Goal: Task Accomplishment & Management: Complete application form

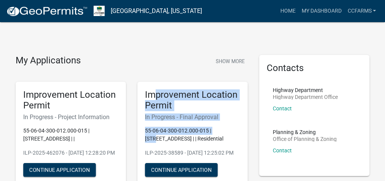
drag, startPoint x: 224, startPoint y: 131, endPoint x: 156, endPoint y: 87, distance: 80.8
click at [156, 87] on div "Improvement Location Permit In Progress - Final Approval 55-06-04-300-012.000-0…" at bounding box center [192, 134] width 110 height 105
click at [161, 92] on h5 "Improvement Location Permit" at bounding box center [192, 100] width 95 height 22
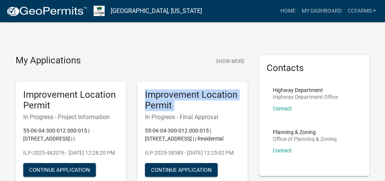
drag, startPoint x: 168, startPoint y: 95, endPoint x: 214, endPoint y: 125, distance: 54.8
click at [214, 104] on h5 "Improvement Location Permit" at bounding box center [192, 100] width 95 height 22
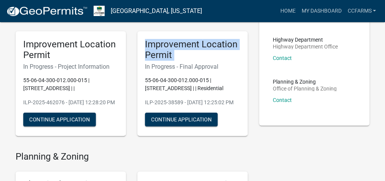
scroll to position [61, 0]
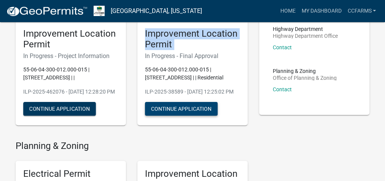
click at [193, 115] on button "Continue Application" at bounding box center [181, 109] width 73 height 14
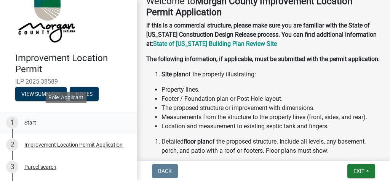
scroll to position [30, 0]
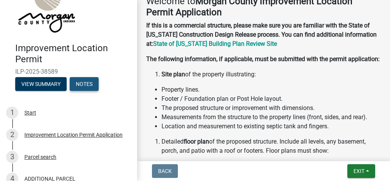
click at [79, 85] on button "Notes" at bounding box center [84, 84] width 29 height 14
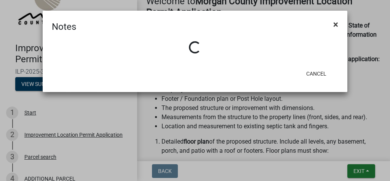
click at [334, 25] on span "×" at bounding box center [335, 24] width 5 height 11
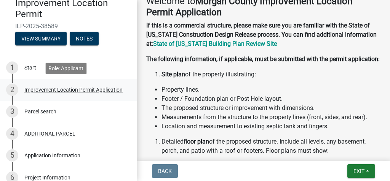
click at [57, 87] on div "Improvement Location Permit Application" at bounding box center [73, 89] width 98 height 5
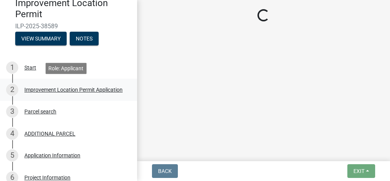
scroll to position [0, 0]
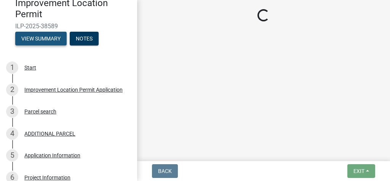
click at [54, 35] on button "View Summary" at bounding box center [40, 39] width 51 height 14
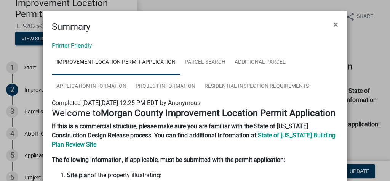
drag, startPoint x: 333, startPoint y: 22, endPoint x: 319, endPoint y: 27, distance: 14.6
click at [333, 22] on span "×" at bounding box center [335, 24] width 5 height 11
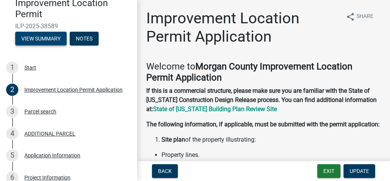
click at [56, 43] on button "View Summary" at bounding box center [40, 39] width 51 height 14
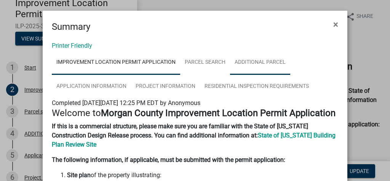
click at [253, 57] on link "ADDITIONAL PARCEL" at bounding box center [260, 62] width 60 height 24
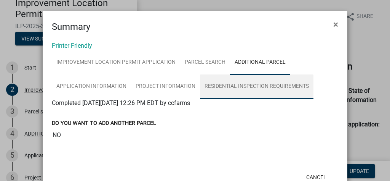
click at [258, 84] on link "Residential Inspection Requirements" at bounding box center [257, 86] width 114 height 24
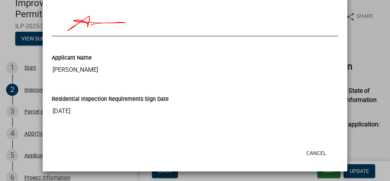
scroll to position [29, 0]
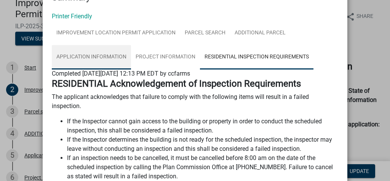
click at [118, 55] on link "Application Information" at bounding box center [91, 57] width 79 height 24
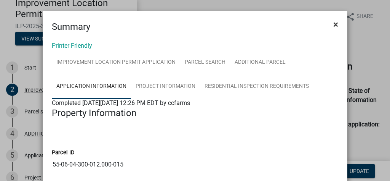
click at [338, 26] on button "×" at bounding box center [335, 24] width 17 height 21
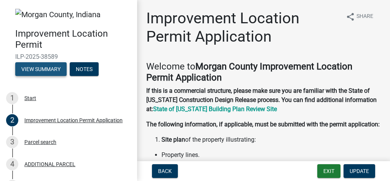
click at [52, 70] on button "View Summary" at bounding box center [40, 69] width 51 height 14
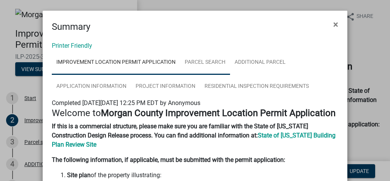
click at [221, 66] on link "Parcel search" at bounding box center [205, 62] width 50 height 24
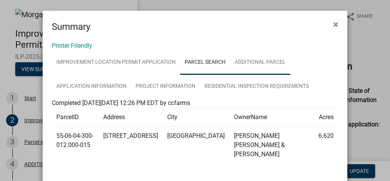
click at [251, 62] on link "ADDITIONAL PARCEL" at bounding box center [260, 62] width 60 height 24
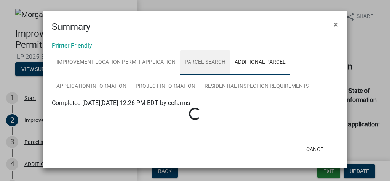
click at [220, 62] on link "Parcel search" at bounding box center [205, 62] width 50 height 24
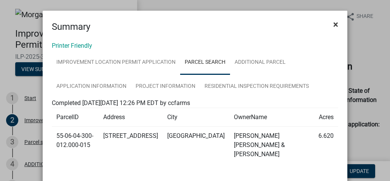
click at [334, 22] on span "×" at bounding box center [335, 24] width 5 height 11
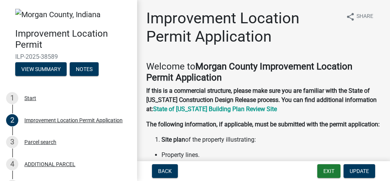
click at [320, 42] on h1 "Improvement Location Permit Application" at bounding box center [242, 27] width 193 height 37
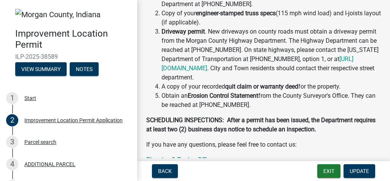
scroll to position [399, 0]
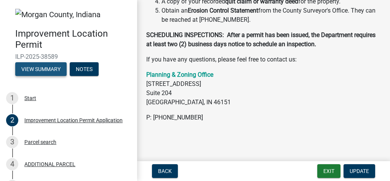
click at [51, 66] on button "View Summary" at bounding box center [40, 69] width 51 height 14
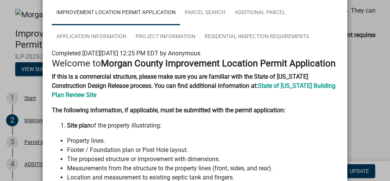
scroll to position [0, 0]
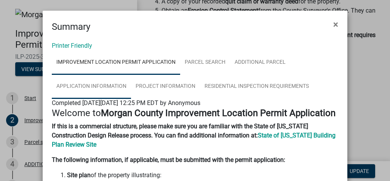
click at [117, 88] on link "Application Information" at bounding box center [91, 86] width 79 height 24
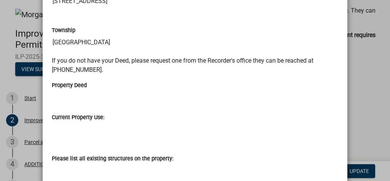
scroll to position [61, 0]
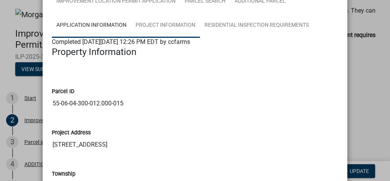
click at [181, 21] on link "Project Information" at bounding box center [165, 25] width 69 height 24
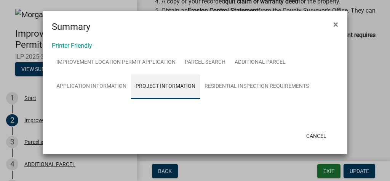
scroll to position [0, 0]
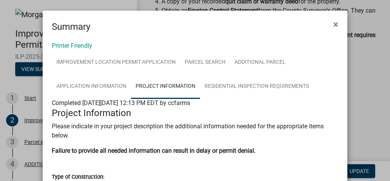
drag, startPoint x: 122, startPoint y: 102, endPoint x: 203, endPoint y: 101, distance: 80.8
click at [190, 101] on span "Completed [DATE][DATE] 12:13 PM EDT by ccfarms" at bounding box center [121, 102] width 138 height 7
click at [209, 122] on p "Please indicate in your project description the additional information needed f…" at bounding box center [195, 131] width 286 height 18
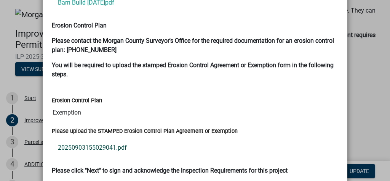
scroll to position [1642, 0]
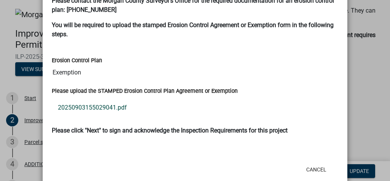
click at [123, 98] on link "20250903155029041.pdf" at bounding box center [195, 107] width 286 height 18
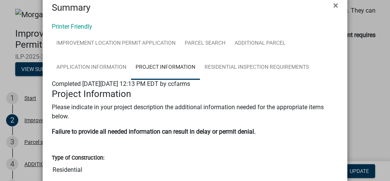
scroll to position [0, 0]
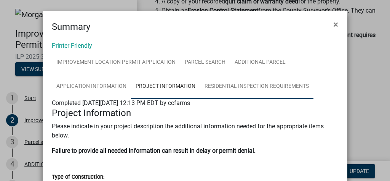
click at [224, 87] on link "Residential Inspection Requirements" at bounding box center [257, 86] width 114 height 24
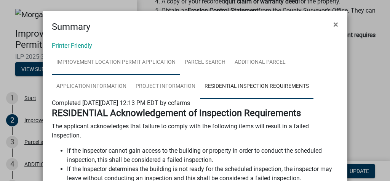
click at [103, 60] on link "Improvement Location Permit Application" at bounding box center [116, 62] width 128 height 24
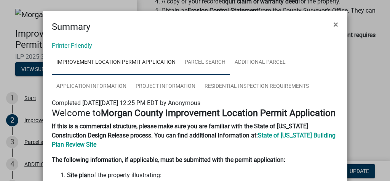
click at [199, 59] on link "Parcel search" at bounding box center [205, 62] width 50 height 24
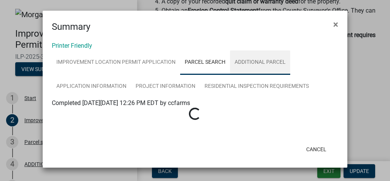
click at [250, 62] on link "ADDITIONAL PARCEL" at bounding box center [260, 62] width 60 height 24
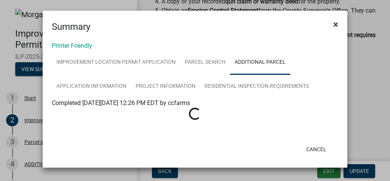
click at [339, 25] on button "×" at bounding box center [335, 24] width 17 height 21
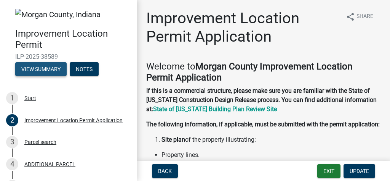
click at [56, 69] on button "View Summary" at bounding box center [40, 69] width 51 height 14
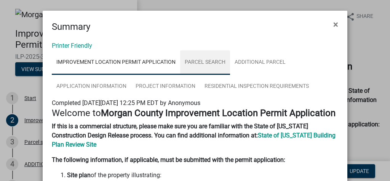
click at [192, 64] on link "Parcel search" at bounding box center [205, 62] width 50 height 24
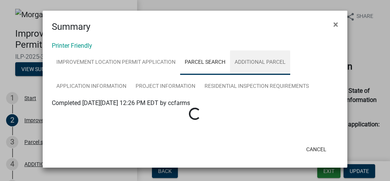
click at [258, 66] on link "ADDITIONAL PARCEL" at bounding box center [260, 62] width 60 height 24
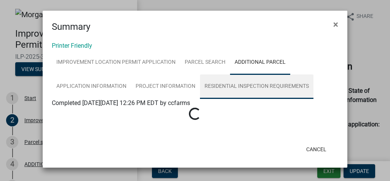
click at [261, 79] on link "Residential Inspection Requirements" at bounding box center [257, 86] width 114 height 24
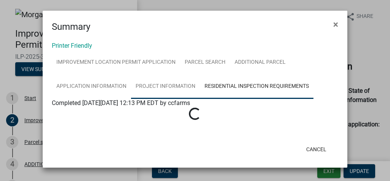
click at [184, 82] on link "Project Information" at bounding box center [165, 86] width 69 height 24
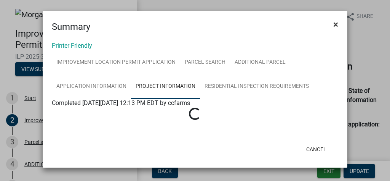
click at [338, 25] on span "×" at bounding box center [335, 24] width 5 height 11
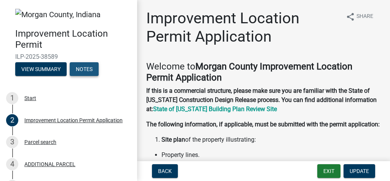
click at [89, 62] on button "Notes" at bounding box center [84, 69] width 29 height 14
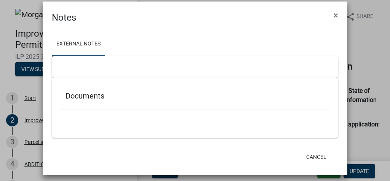
scroll to position [14, 0]
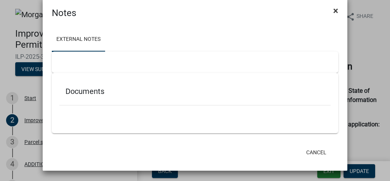
click at [334, 11] on span "×" at bounding box center [335, 10] width 5 height 11
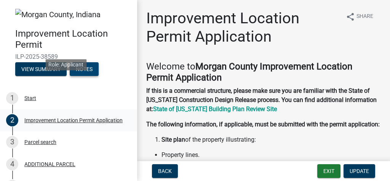
scroll to position [135, 0]
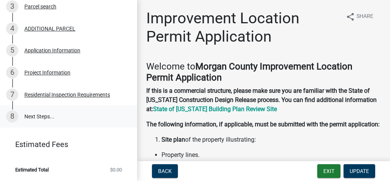
click at [42, 115] on link "8 Next Steps..." at bounding box center [68, 116] width 137 height 22
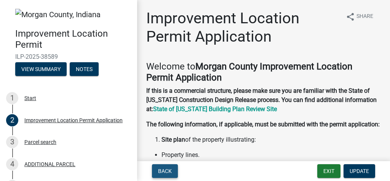
click at [165, 173] on span "Back" at bounding box center [165, 171] width 14 height 6
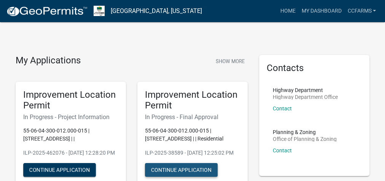
click at [203, 173] on button "Continue Application" at bounding box center [181, 170] width 73 height 14
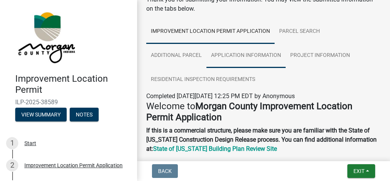
scroll to position [30, 0]
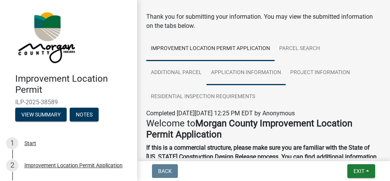
click at [261, 68] on link "Application Information" at bounding box center [245, 73] width 79 height 24
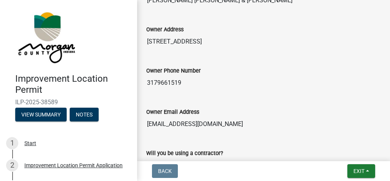
scroll to position [513, 0]
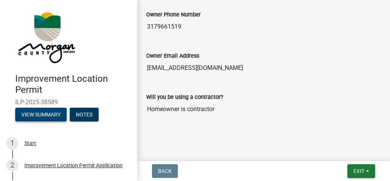
click at [58, 115] on button "View Summary" at bounding box center [40, 114] width 51 height 14
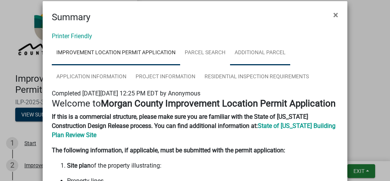
scroll to position [0, 0]
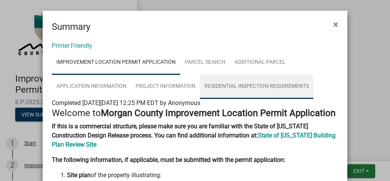
click at [250, 84] on link "Residential Inspection Requirements" at bounding box center [257, 86] width 114 height 24
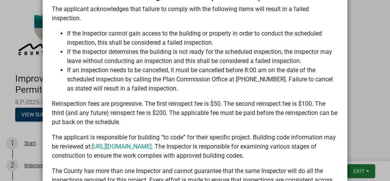
scroll to position [30, 0]
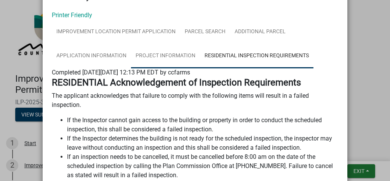
click at [187, 60] on link "Project Information" at bounding box center [165, 56] width 69 height 24
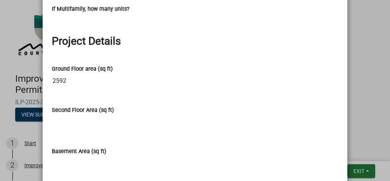
scroll to position [0, 0]
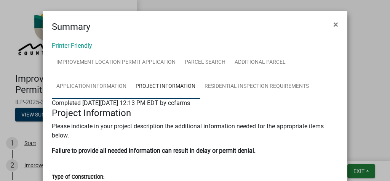
click at [111, 83] on link "Application Information" at bounding box center [91, 86] width 79 height 24
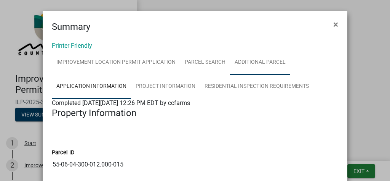
click at [269, 64] on link "ADDITIONAL PARCEL" at bounding box center [260, 62] width 60 height 24
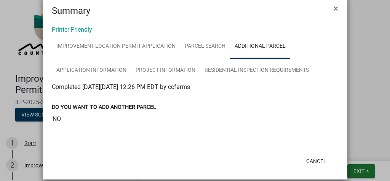
scroll to position [25, 0]
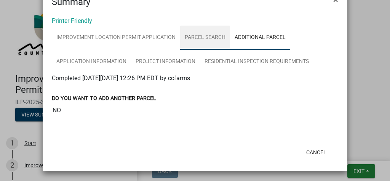
click at [186, 35] on link "Parcel search" at bounding box center [205, 38] width 50 height 24
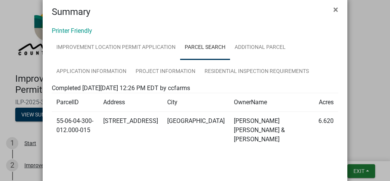
scroll to position [5, 0]
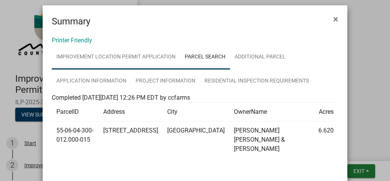
click at [146, 58] on link "Improvement Location Permit Application" at bounding box center [116, 57] width 128 height 24
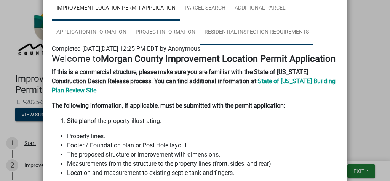
scroll to position [0, 0]
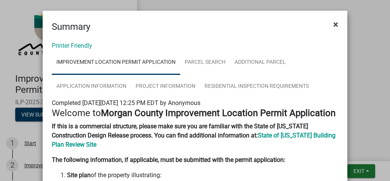
click at [337, 24] on button "×" at bounding box center [335, 24] width 17 height 21
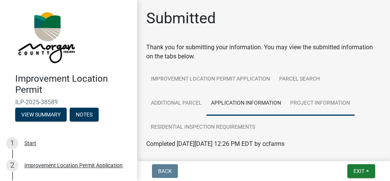
click at [318, 103] on link "Project Information" at bounding box center [320, 103] width 69 height 24
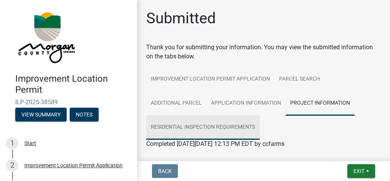
click at [200, 122] on link "Residential Inspection Requirements" at bounding box center [203, 127] width 114 height 24
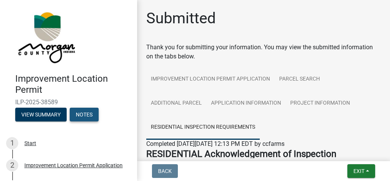
click at [94, 117] on button "Notes" at bounding box center [84, 114] width 29 height 14
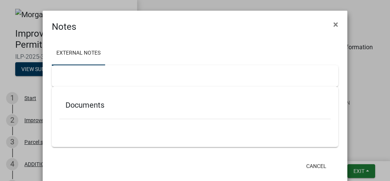
click at [168, 107] on h5 "Documents" at bounding box center [195, 104] width 259 height 9
click at [333, 29] on span "×" at bounding box center [335, 24] width 5 height 11
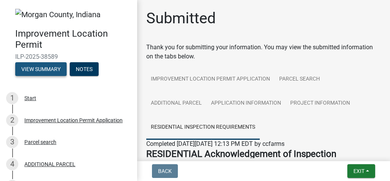
click at [46, 69] on button "View Summary" at bounding box center [40, 69] width 51 height 14
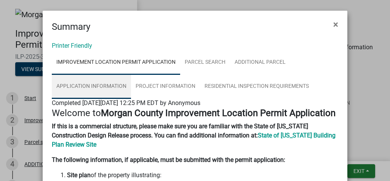
click at [83, 89] on link "Application Information" at bounding box center [91, 86] width 79 height 24
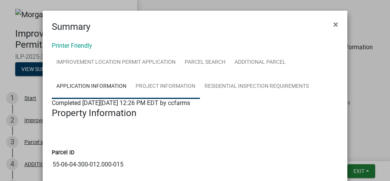
click at [174, 90] on link "Project Information" at bounding box center [165, 86] width 69 height 24
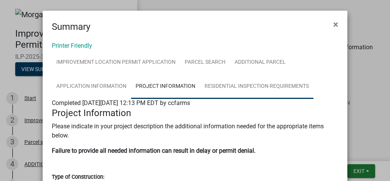
click at [224, 81] on link "Residential Inspection Requirements" at bounding box center [257, 86] width 114 height 24
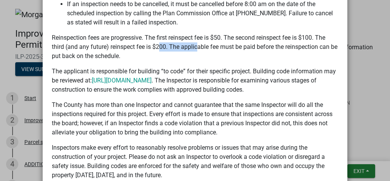
drag, startPoint x: 158, startPoint y: 48, endPoint x: 194, endPoint y: 46, distance: 36.6
click at [194, 46] on p "Reinspection fees are progressive. The first reinspect fee is $50. The second r…" at bounding box center [195, 46] width 286 height 27
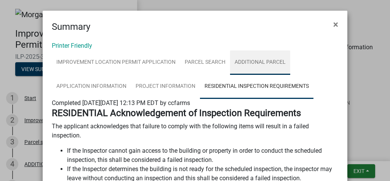
click at [248, 63] on link "ADDITIONAL PARCEL" at bounding box center [260, 62] width 60 height 24
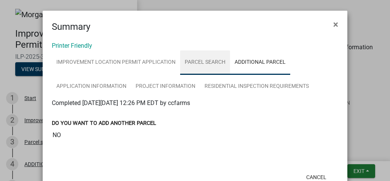
click at [189, 58] on link "Parcel search" at bounding box center [205, 62] width 50 height 24
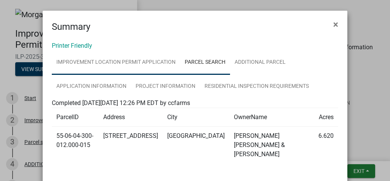
click at [114, 57] on link "Improvement Location Permit Application" at bounding box center [116, 62] width 128 height 24
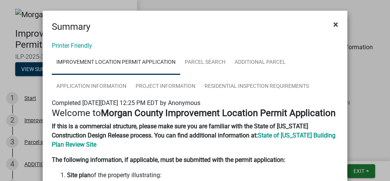
click at [333, 18] on button "×" at bounding box center [335, 24] width 17 height 21
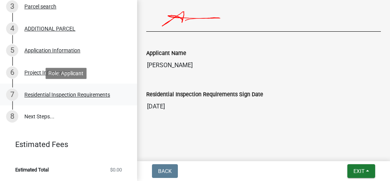
click at [69, 90] on div "7 Residential Inspection Requirements" at bounding box center [65, 94] width 119 height 12
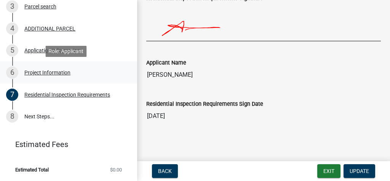
click at [58, 78] on div "6 Project Information" at bounding box center [65, 72] width 119 height 12
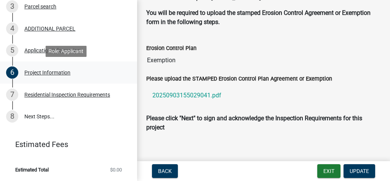
click at [87, 71] on div "6 Project Information" at bounding box center [65, 72] width 119 height 12
click at [62, 72] on div "Project Information" at bounding box center [47, 72] width 46 height 5
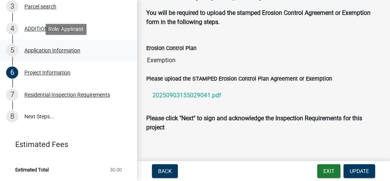
click at [44, 48] on div "Application Information" at bounding box center [52, 50] width 56 height 5
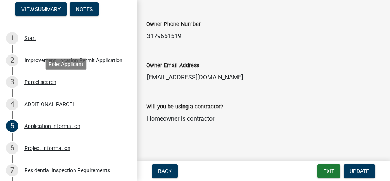
scroll to position [44, 0]
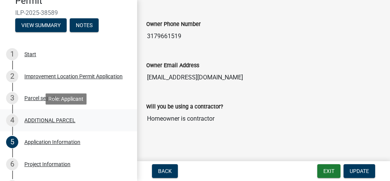
click at [56, 121] on div "ADDITIONAL PARCEL" at bounding box center [49, 119] width 51 height 5
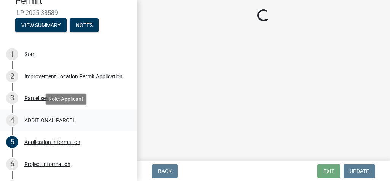
scroll to position [0, 0]
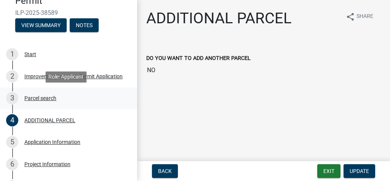
click at [29, 100] on div "Parcel search" at bounding box center [40, 97] width 32 height 5
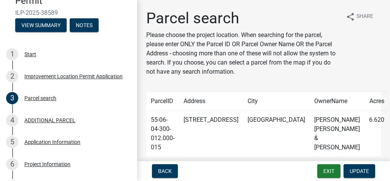
scroll to position [18, 0]
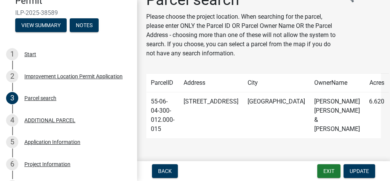
click at [312, 110] on td "[PERSON_NAME] [PERSON_NAME] & [PERSON_NAME]" at bounding box center [337, 115] width 55 height 46
click at [29, 88] on link "3 Parcel search" at bounding box center [68, 98] width 137 height 22
click at [32, 83] on link "2 Improvement Location Permit Application" at bounding box center [68, 76] width 137 height 22
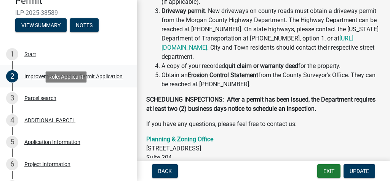
scroll to position [308, 0]
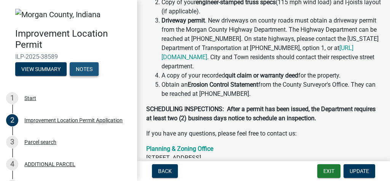
click at [70, 65] on button "Notes" at bounding box center [84, 69] width 29 height 14
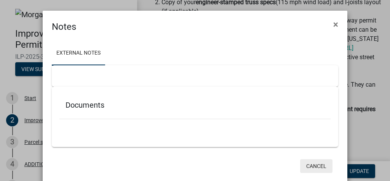
click at [314, 165] on button "Cancel" at bounding box center [316, 166] width 32 height 14
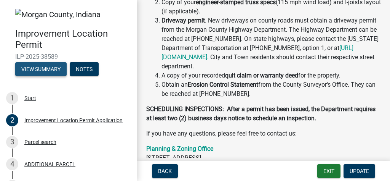
click at [57, 73] on button "View Summary" at bounding box center [40, 69] width 51 height 14
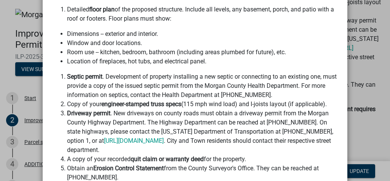
scroll to position [0, 0]
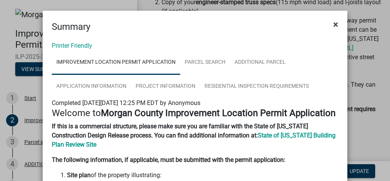
click at [334, 28] on span "×" at bounding box center [335, 24] width 5 height 11
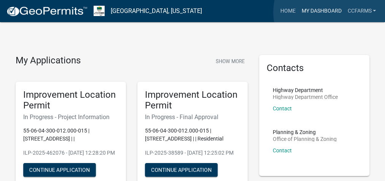
click at [331, 12] on link "My Dashboard" at bounding box center [322, 11] width 46 height 14
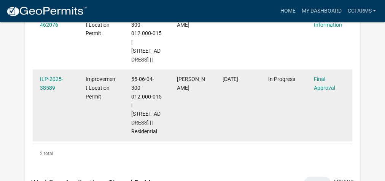
scroll to position [122, 0]
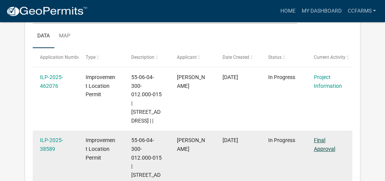
click at [324, 146] on link "Final Approval" at bounding box center [324, 144] width 21 height 15
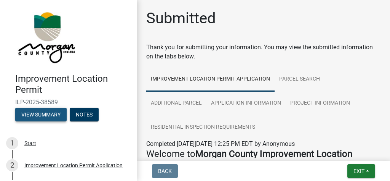
click at [43, 116] on button "View Summary" at bounding box center [40, 114] width 51 height 14
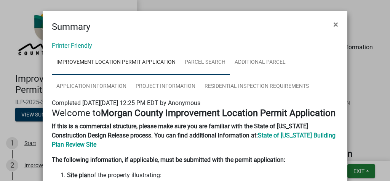
click at [191, 64] on link "Parcel search" at bounding box center [205, 62] width 50 height 24
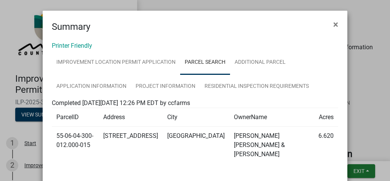
click at [135, 140] on td "[STREET_ADDRESS]" at bounding box center [131, 144] width 64 height 37
click at [105, 87] on link "Application Information" at bounding box center [91, 86] width 79 height 24
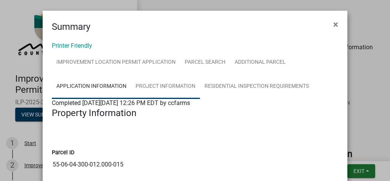
click at [149, 86] on link "Project Information" at bounding box center [165, 86] width 69 height 24
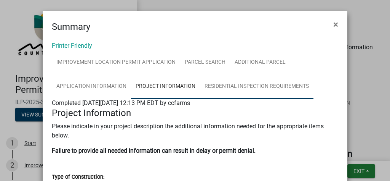
click at [252, 84] on link "Residential Inspection Requirements" at bounding box center [257, 86] width 114 height 24
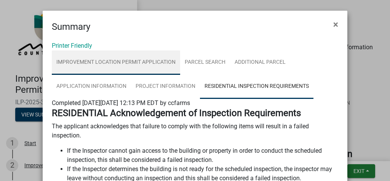
click at [110, 54] on link "Improvement Location Permit Application" at bounding box center [116, 62] width 128 height 24
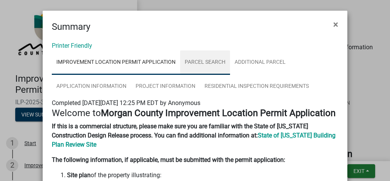
click at [206, 65] on link "Parcel search" at bounding box center [205, 62] width 50 height 24
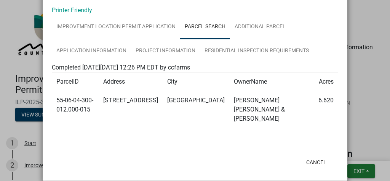
scroll to position [36, 0]
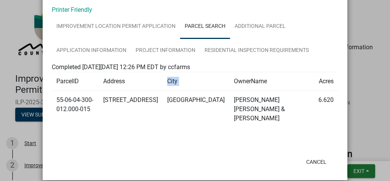
drag, startPoint x: 157, startPoint y: 82, endPoint x: 228, endPoint y: 82, distance: 71.6
click at [228, 82] on tr "ParcelID Address City OwnerName Acres" at bounding box center [195, 81] width 286 height 19
drag, startPoint x: 285, startPoint y: 137, endPoint x: 293, endPoint y: 140, distance: 8.1
click at [286, 138] on div "Printer Friendly Improvement Location Permit Application Parcel search ADDITION…" at bounding box center [195, 75] width 305 height 154
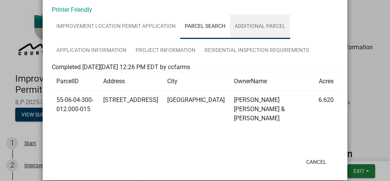
click at [262, 26] on link "ADDITIONAL PARCEL" at bounding box center [260, 26] width 60 height 24
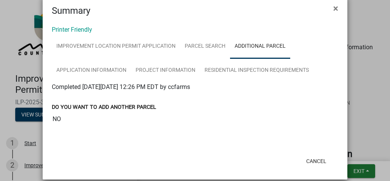
scroll to position [25, 0]
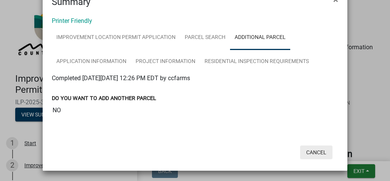
click at [324, 154] on button "Cancel" at bounding box center [316, 152] width 32 height 14
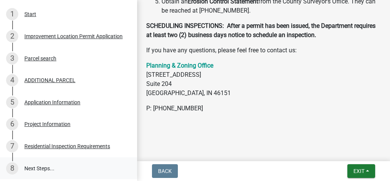
scroll to position [119, 0]
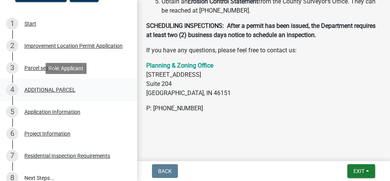
click at [42, 87] on div "ADDITIONAL PARCEL" at bounding box center [49, 89] width 51 height 5
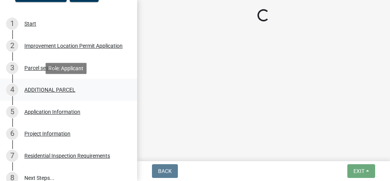
scroll to position [0, 0]
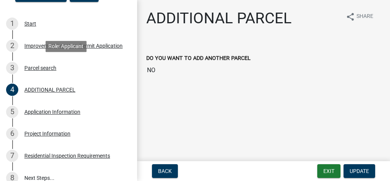
click at [51, 69] on div "Parcel search" at bounding box center [40, 67] width 32 height 5
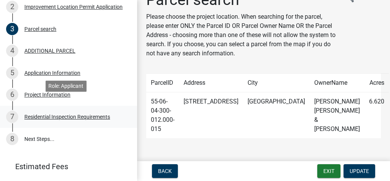
scroll to position [180, 0]
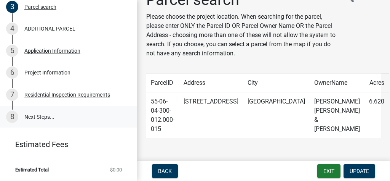
click at [42, 119] on link "8 Next Steps..." at bounding box center [68, 117] width 137 height 22
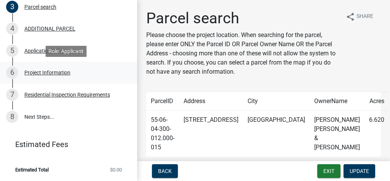
scroll to position [0, 0]
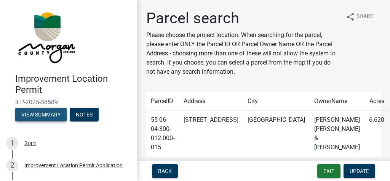
click at [61, 114] on button "View Summary" at bounding box center [40, 114] width 51 height 14
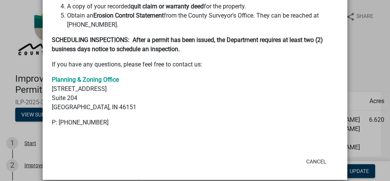
scroll to position [232, 0]
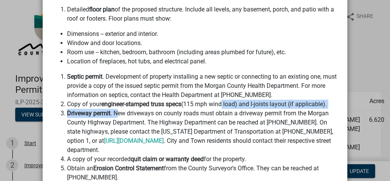
drag, startPoint x: 115, startPoint y: 103, endPoint x: 219, endPoint y: 94, distance: 104.0
click at [219, 94] on ol "Septic permit . Development of property installing a new septic or connecting t…" at bounding box center [195, 127] width 286 height 110
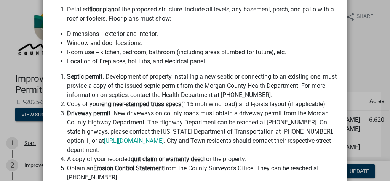
click at [221, 111] on li "Driveway permit . New driveways on county roads must obtain a driveway permit f…" at bounding box center [202, 132] width 271 height 46
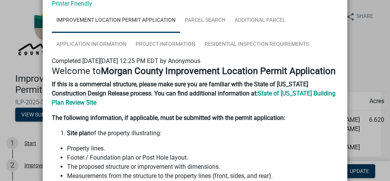
scroll to position [0, 0]
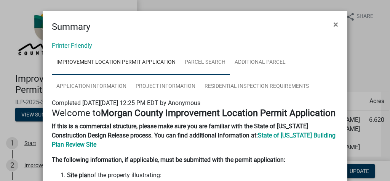
click at [207, 69] on link "Parcel search" at bounding box center [205, 62] width 50 height 24
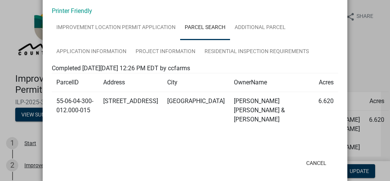
scroll to position [36, 0]
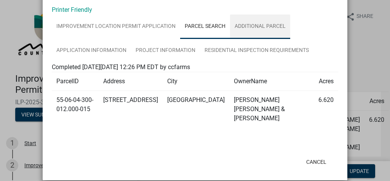
click at [273, 29] on link "ADDITIONAL PARCEL" at bounding box center [260, 26] width 60 height 24
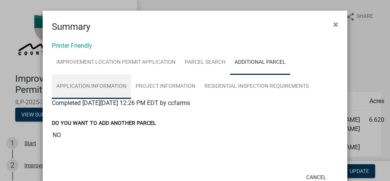
click at [96, 86] on link "Application Information" at bounding box center [91, 86] width 79 height 24
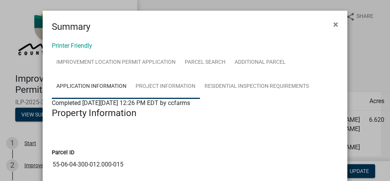
click at [166, 87] on link "Project Information" at bounding box center [165, 86] width 69 height 24
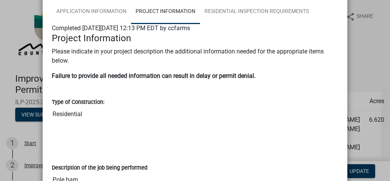
scroll to position [30, 0]
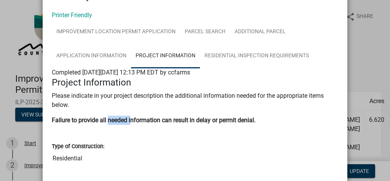
drag, startPoint x: 106, startPoint y: 122, endPoint x: 222, endPoint y: 128, distance: 117.1
click at [222, 125] on div "Project Information Please indicate in your project description the additional …" at bounding box center [195, 104] width 298 height 54
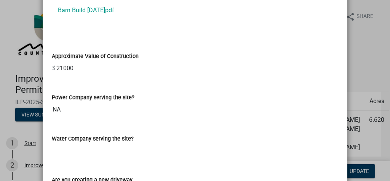
scroll to position [667, 0]
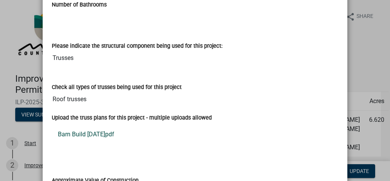
click at [99, 130] on link "Barn Build [DATE]pdf" at bounding box center [195, 134] width 286 height 18
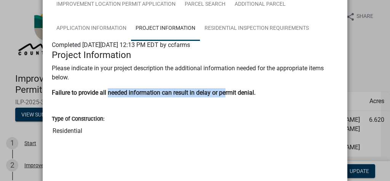
scroll to position [0, 0]
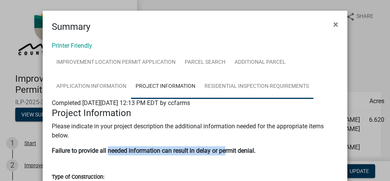
click at [220, 88] on link "Residential Inspection Requirements" at bounding box center [257, 86] width 114 height 24
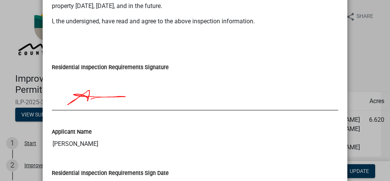
scroll to position [425, 0]
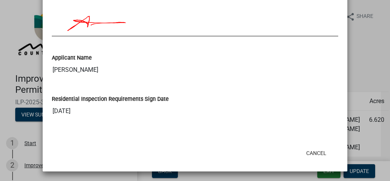
drag, startPoint x: 65, startPoint y: 83, endPoint x: 74, endPoint y: 94, distance: 13.9
click at [67, 84] on div "Residential Inspection Requirements Sign Date [DATE]" at bounding box center [195, 100] width 286 height 35
drag, startPoint x: 100, startPoint y: 121, endPoint x: 88, endPoint y: 58, distance: 64.6
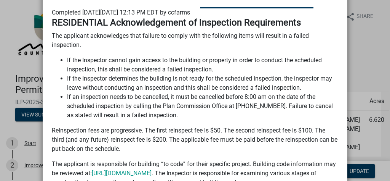
scroll to position [0, 0]
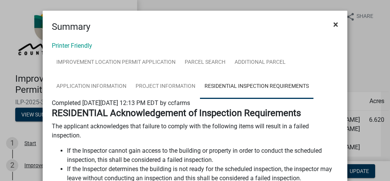
click at [335, 23] on span "×" at bounding box center [335, 24] width 5 height 11
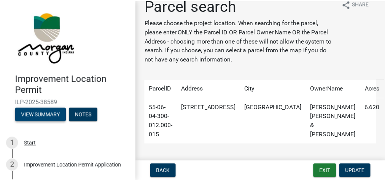
scroll to position [18, 0]
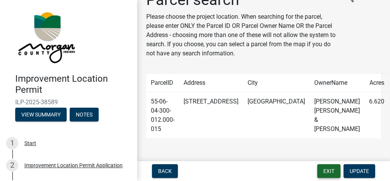
click at [324, 172] on button "Exit" at bounding box center [328, 171] width 23 height 14
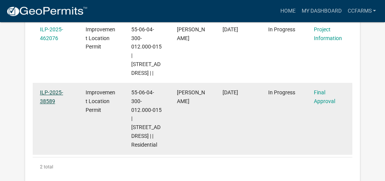
scroll to position [169, 0]
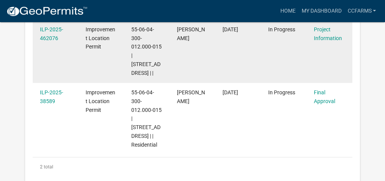
click at [59, 34] on div "ILP-2025-462076" at bounding box center [55, 34] width 31 height 18
click at [54, 35] on link "ILP-2025-462076" at bounding box center [51, 33] width 23 height 15
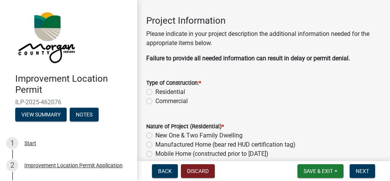
scroll to position [30, 0]
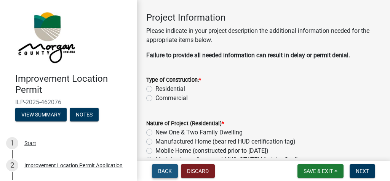
click at [165, 172] on span "Back" at bounding box center [165, 171] width 14 height 6
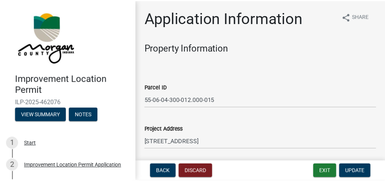
scroll to position [91, 0]
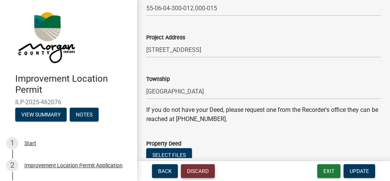
click at [205, 171] on button "Discard" at bounding box center [198, 171] width 34 height 14
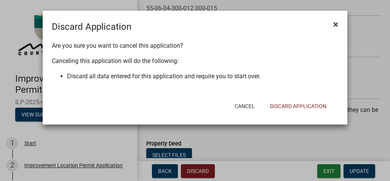
click at [336, 25] on span "×" at bounding box center [335, 24] width 5 height 11
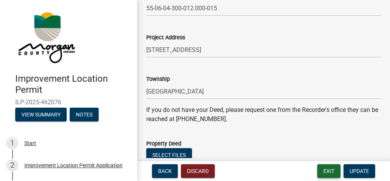
click at [326, 172] on button "Exit" at bounding box center [328, 171] width 23 height 14
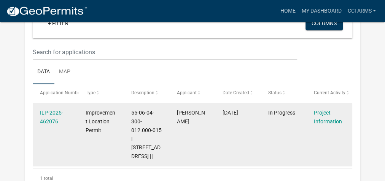
scroll to position [466, 0]
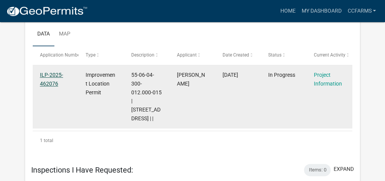
click at [49, 75] on link "ILP-2025-462076" at bounding box center [51, 79] width 23 height 15
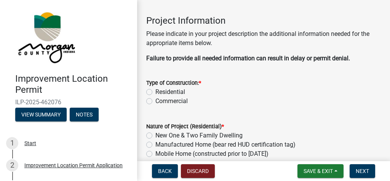
scroll to position [30, 0]
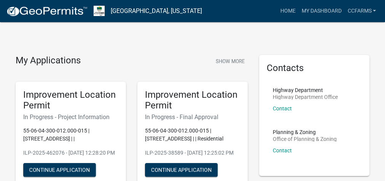
drag, startPoint x: 219, startPoint y: 116, endPoint x: 168, endPoint y: 125, distance: 51.4
click at [168, 125] on div "Improvement Location Permit In Progress - Final Approval 55-06-04-300-012.000-0…" at bounding box center [192, 134] width 110 height 105
click at [170, 115] on h6 "In Progress - Final Approval" at bounding box center [192, 116] width 95 height 7
click at [197, 176] on button "Continue Application" at bounding box center [181, 170] width 73 height 14
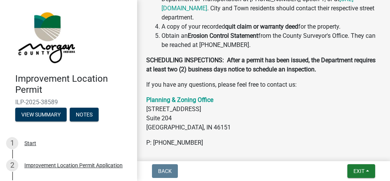
scroll to position [496, 0]
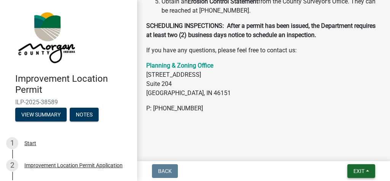
click at [368, 175] on button "Exit" at bounding box center [361, 171] width 28 height 14
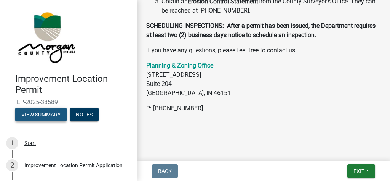
click at [54, 113] on button "View Summary" at bounding box center [40, 114] width 51 height 14
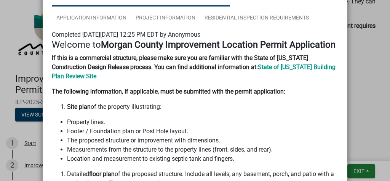
scroll to position [0, 0]
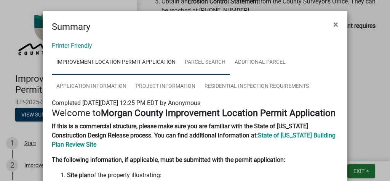
click at [181, 65] on link "Parcel search" at bounding box center [205, 62] width 50 height 24
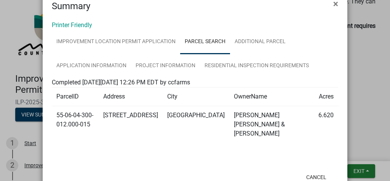
scroll to position [36, 0]
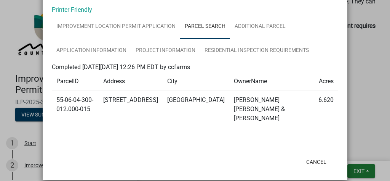
click at [198, 105] on td "[GEOGRAPHIC_DATA]" at bounding box center [196, 109] width 67 height 37
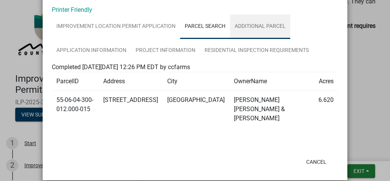
click at [266, 27] on link "ADDITIONAL PARCEL" at bounding box center [260, 26] width 60 height 24
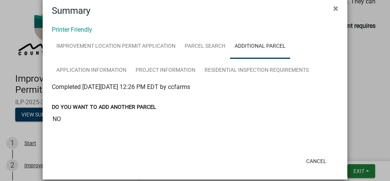
scroll to position [25, 0]
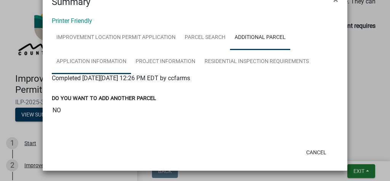
click at [101, 60] on link "Application Information" at bounding box center [91, 62] width 79 height 24
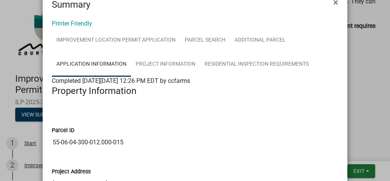
scroll to position [0, 0]
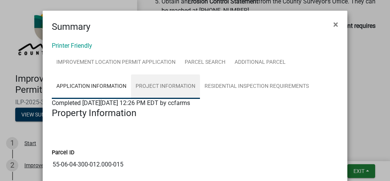
click at [180, 90] on link "Project Information" at bounding box center [165, 86] width 69 height 24
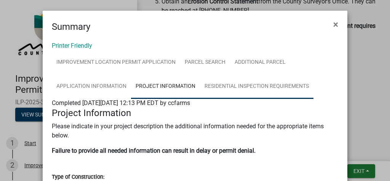
click at [212, 86] on link "Residential Inspection Requirements" at bounding box center [257, 86] width 114 height 24
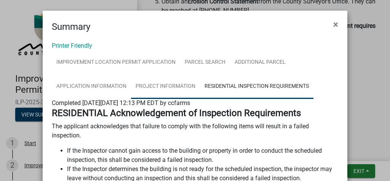
click at [171, 83] on link "Project Information" at bounding box center [165, 86] width 69 height 24
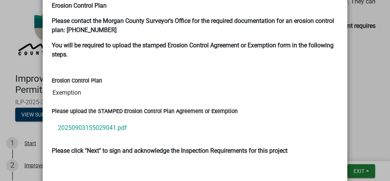
scroll to position [1642, 0]
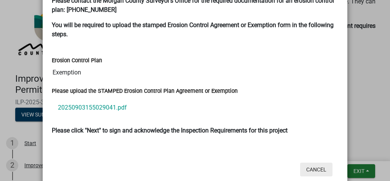
click at [321, 162] on button "Cancel" at bounding box center [316, 169] width 32 height 14
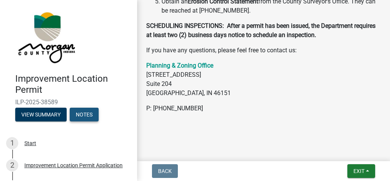
click at [84, 115] on button "Notes" at bounding box center [84, 114] width 29 height 14
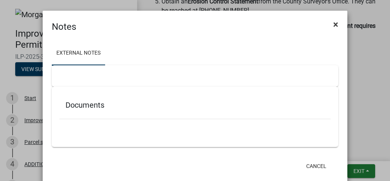
click at [337, 27] on button "×" at bounding box center [335, 24] width 17 height 21
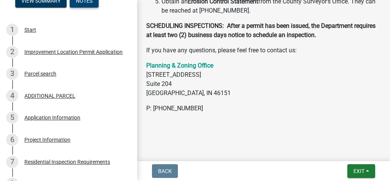
scroll to position [135, 0]
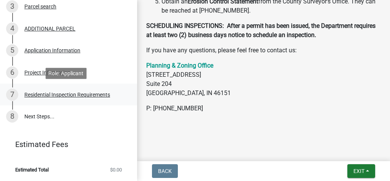
click at [51, 93] on div "Residential Inspection Requirements" at bounding box center [67, 94] width 86 height 5
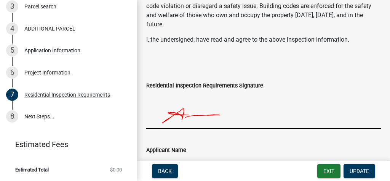
scroll to position [422, 0]
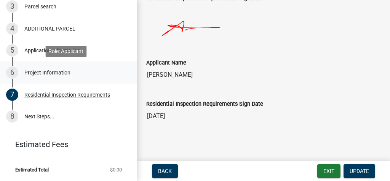
click at [54, 74] on div "Project Information" at bounding box center [47, 72] width 46 height 5
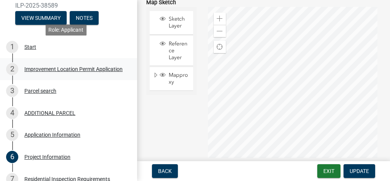
scroll to position [44, 0]
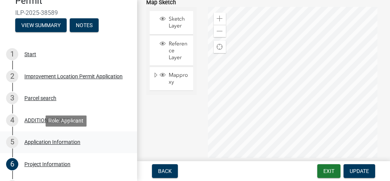
click at [54, 140] on div "Application Information" at bounding box center [52, 141] width 56 height 5
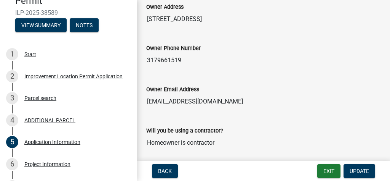
scroll to position [451, 0]
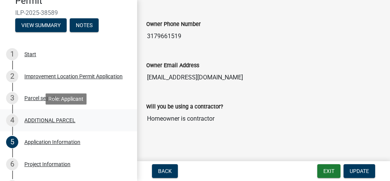
click at [45, 121] on div "ADDITIONAL PARCEL" at bounding box center [49, 119] width 51 height 5
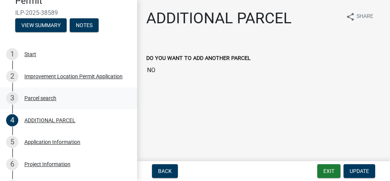
click at [31, 97] on div "Parcel search" at bounding box center [40, 97] width 32 height 5
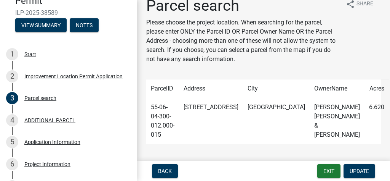
scroll to position [18, 0]
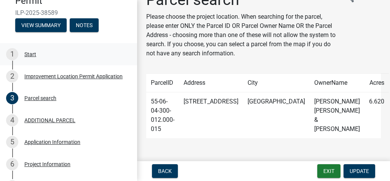
drag, startPoint x: 341, startPoint y: 123, endPoint x: 101, endPoint y: 59, distance: 248.0
click at [101, 59] on div "Improvement Location Permit ILP-2025-38589 View Summary Notes 1 Start 2 Improve…" at bounding box center [195, 90] width 390 height 181
click at [52, 76] on div "Improvement Location Permit Application" at bounding box center [73, 76] width 98 height 5
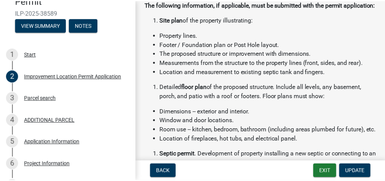
scroll to position [3, 0]
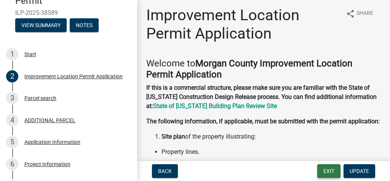
click at [327, 171] on button "Exit" at bounding box center [328, 171] width 23 height 14
